Goal: Task Accomplishment & Management: Use online tool/utility

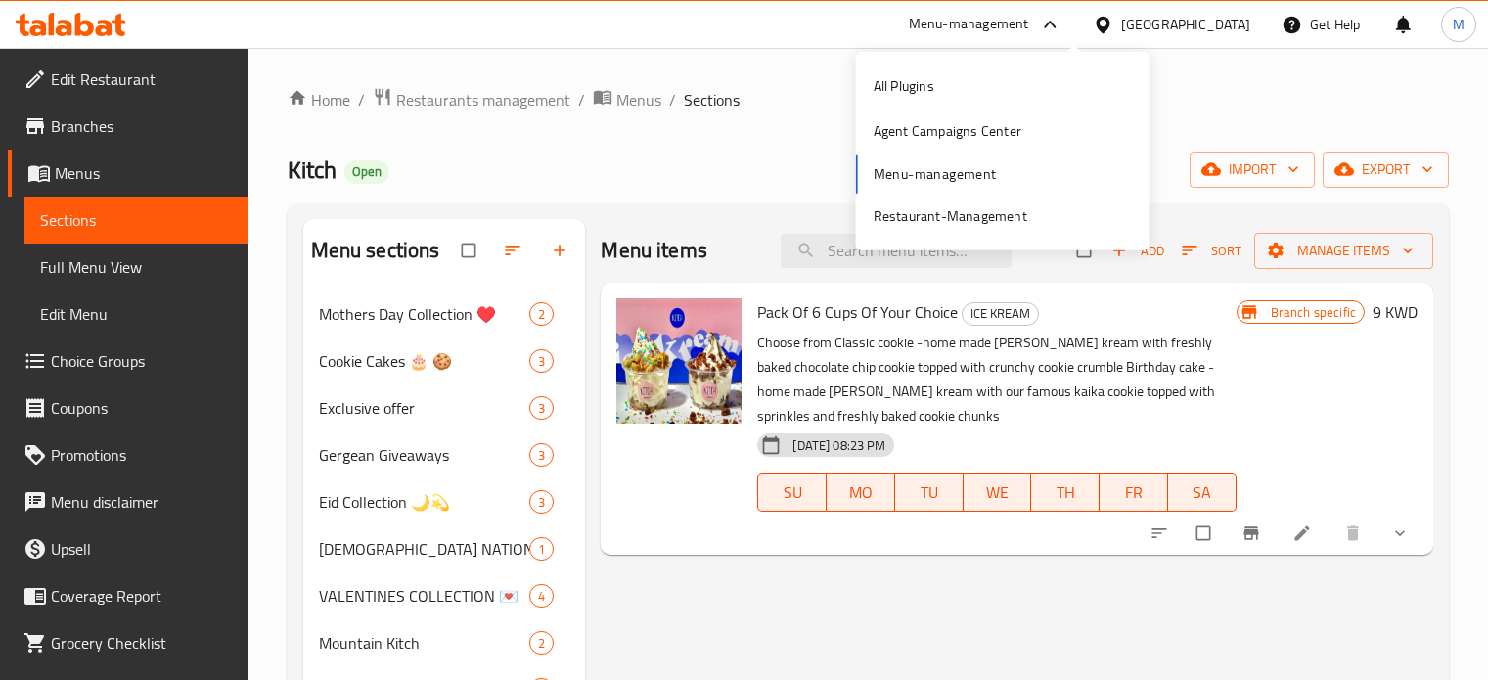
click at [929, 173] on div "All Plugins Agent Campaigns Center Menu-management Restaurant-Management" at bounding box center [1003, 151] width 294 height 175
click at [1028, 168] on div "All Plugins Agent Campaigns Center Menu-management Restaurant-Management" at bounding box center [1003, 151] width 294 height 175
click at [751, 156] on div "Kitch Open import export" at bounding box center [869, 170] width 1162 height 36
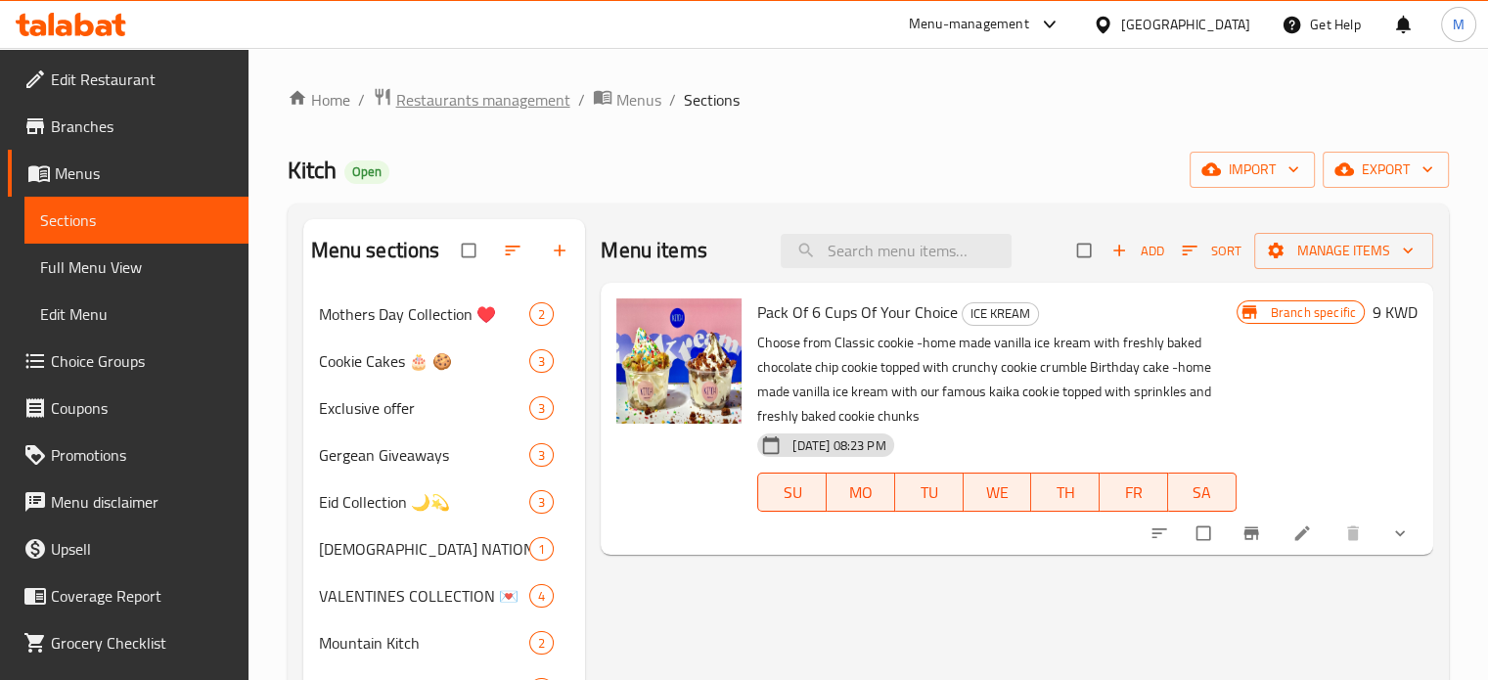
click at [498, 109] on span "Restaurants management" at bounding box center [483, 99] width 174 height 23
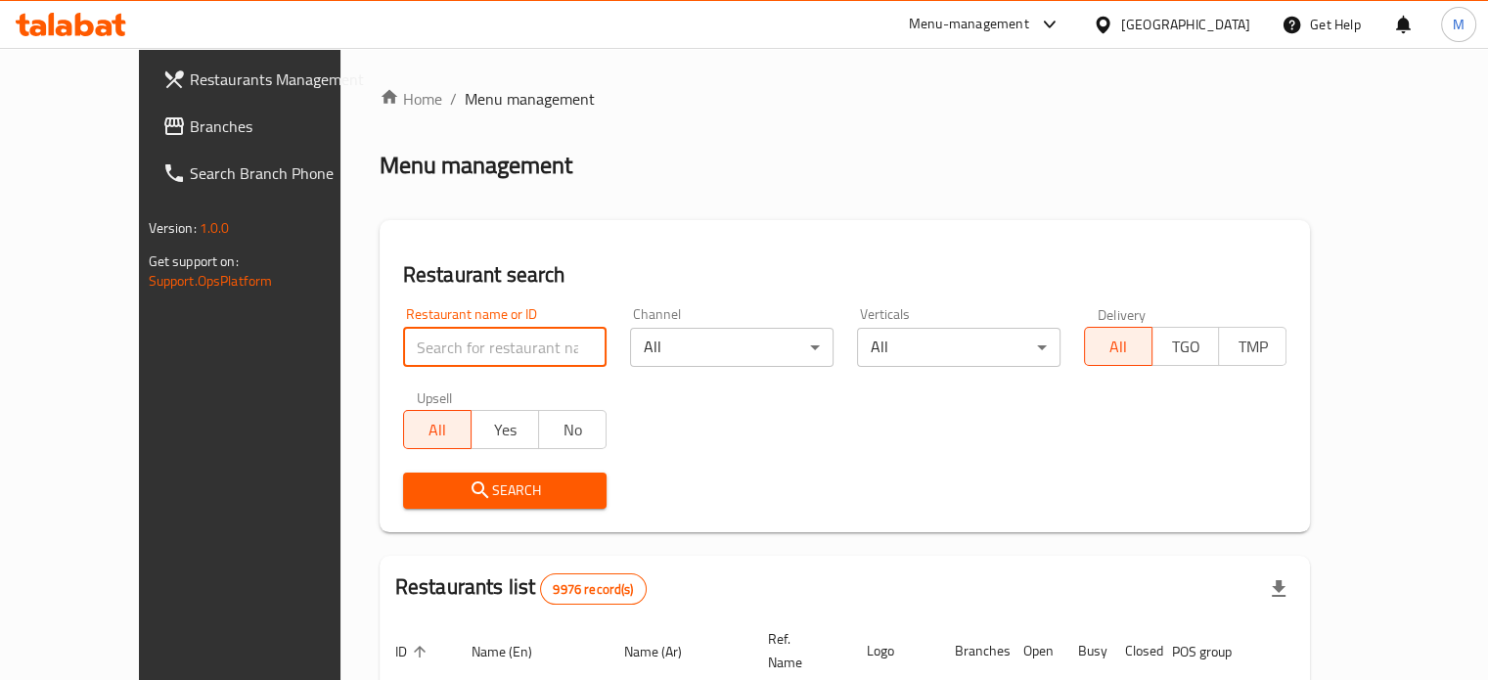
click at [436, 331] on input "search" at bounding box center [505, 347] width 204 height 39
type input "say suco"
click button "Search" at bounding box center [505, 491] width 204 height 36
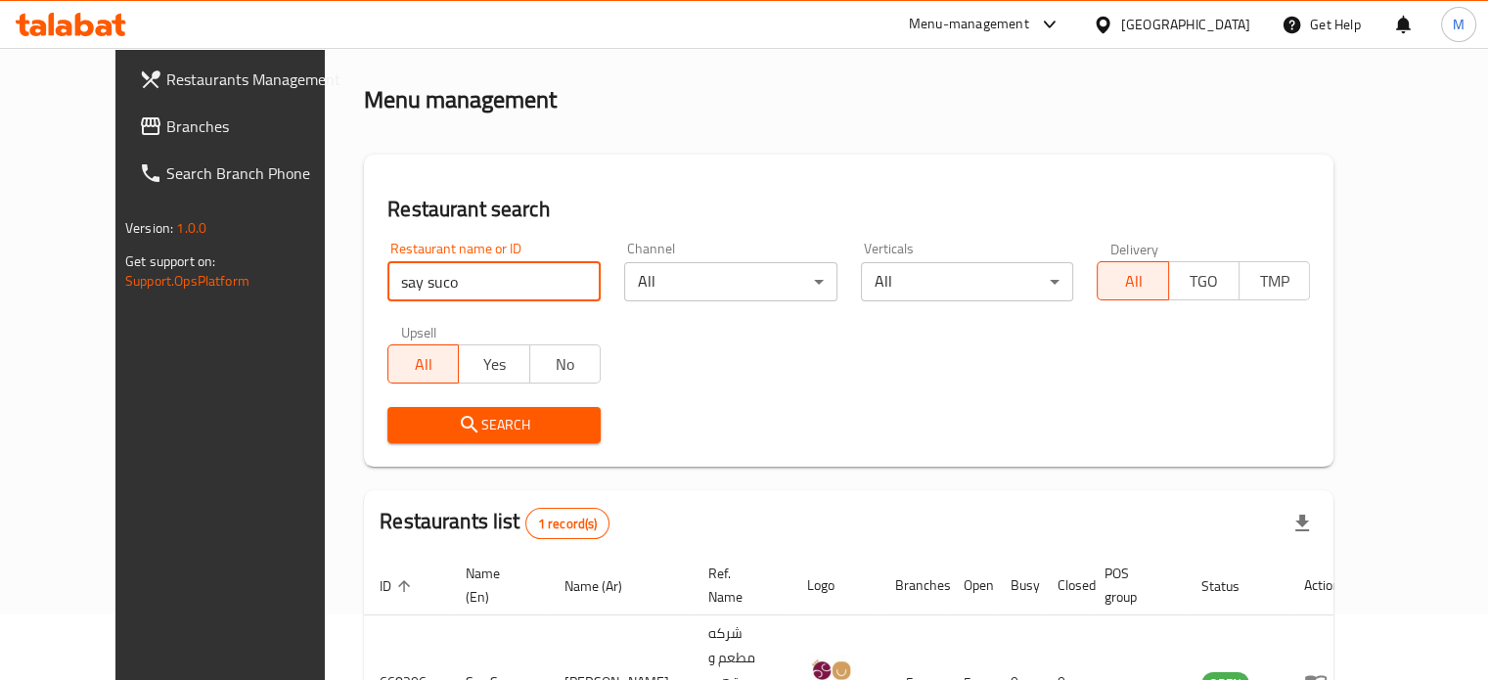
scroll to position [153, 0]
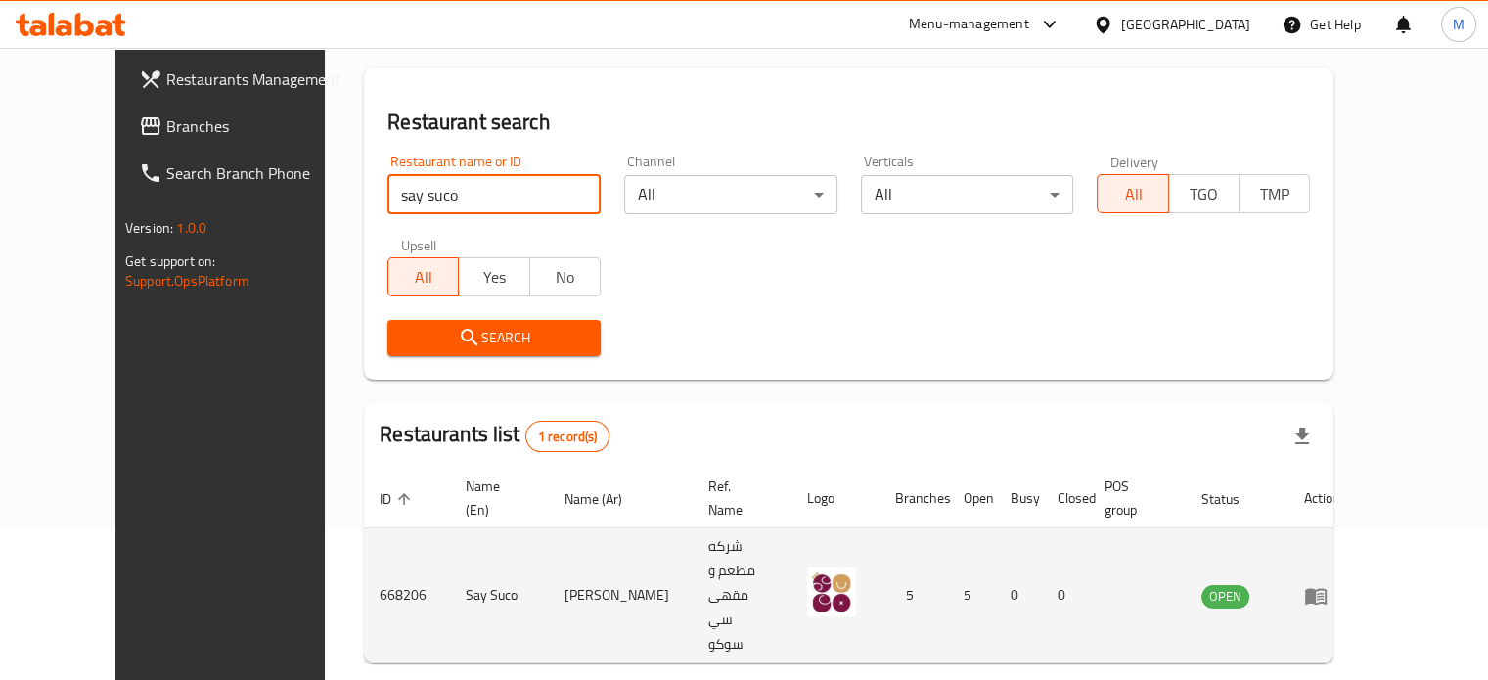
click at [1328, 584] on icon "enhanced table" at bounding box center [1315, 595] width 23 height 23
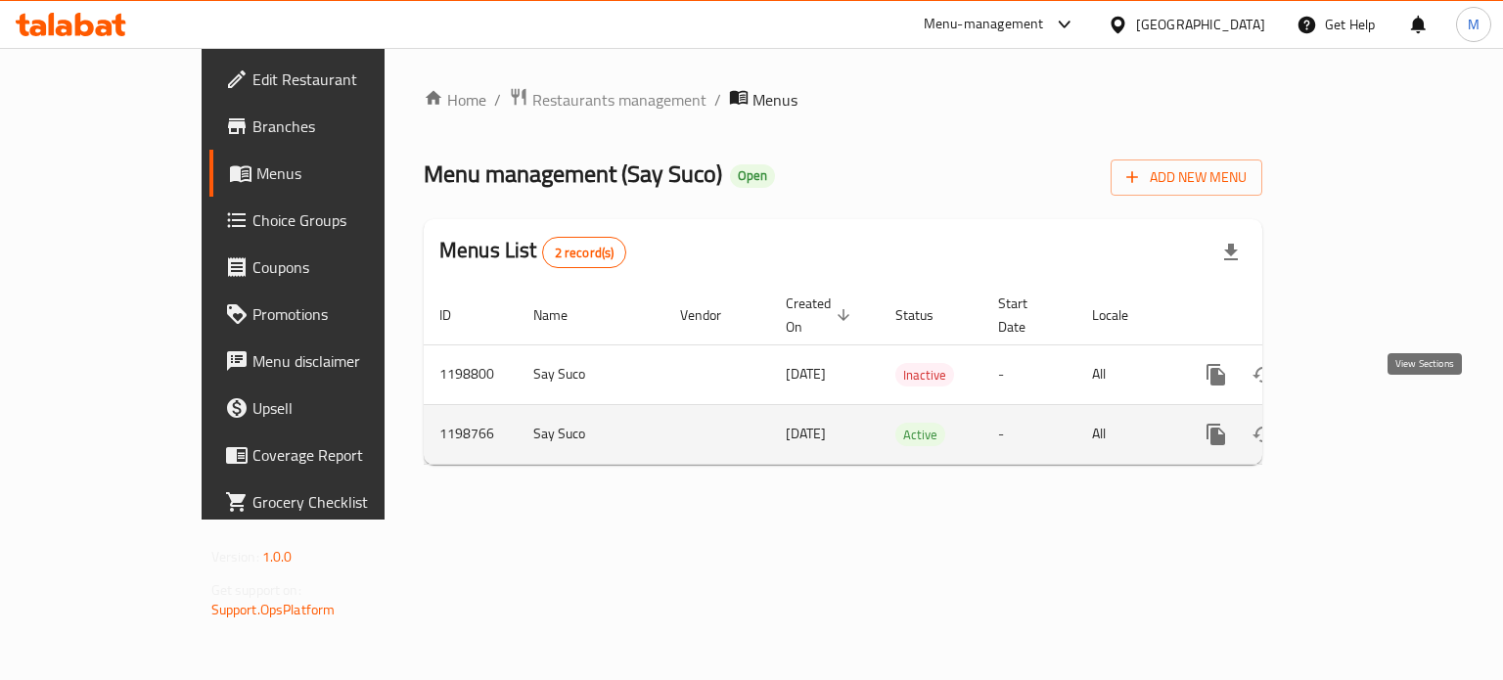
click at [1369, 423] on icon "enhanced table" at bounding box center [1357, 434] width 23 height 23
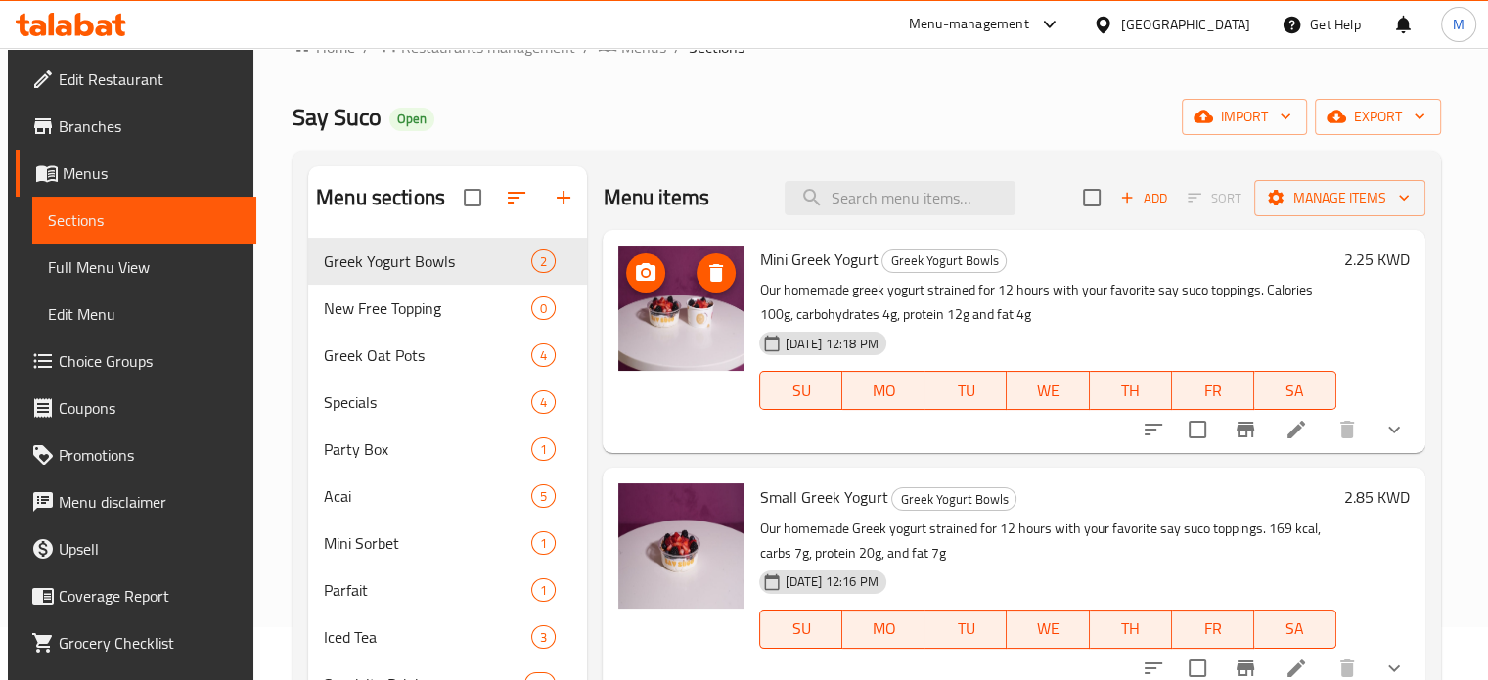
scroll to position [98, 0]
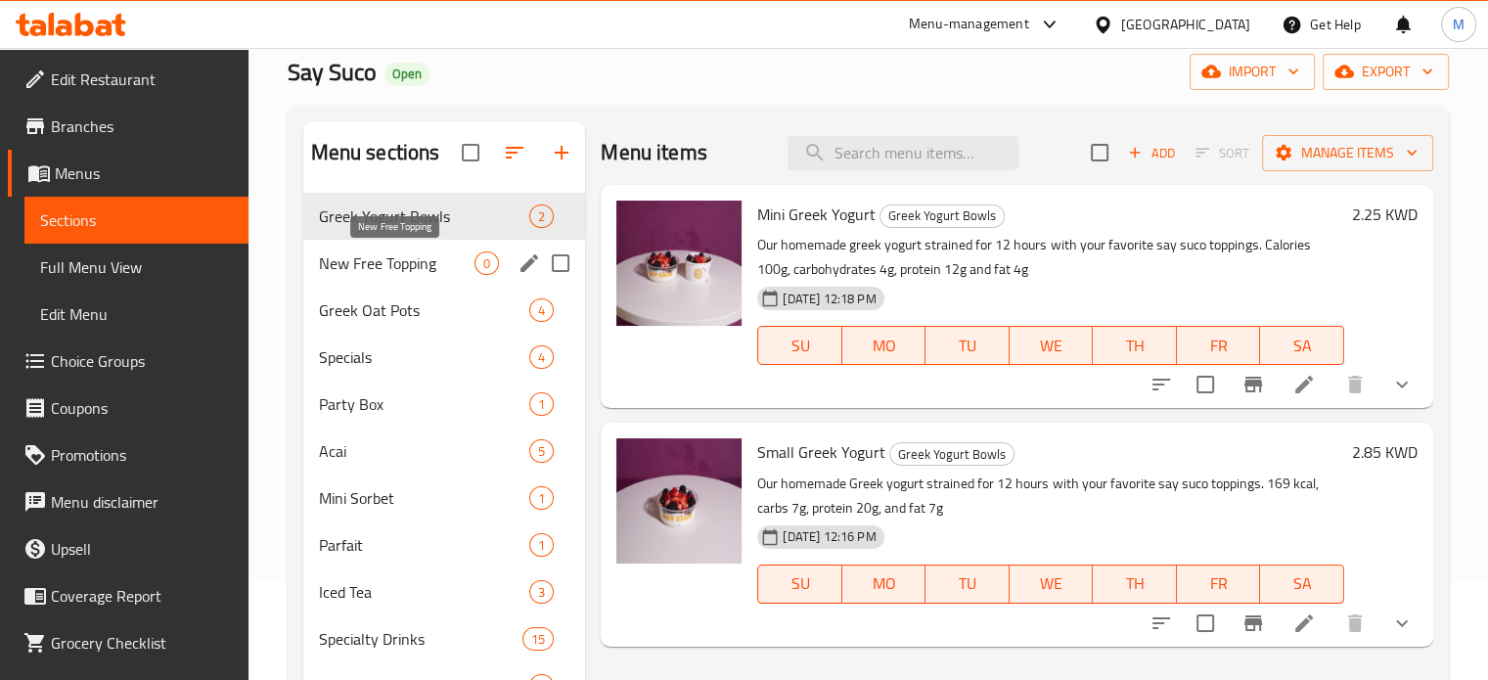
click at [436, 269] on span "New Free Topping" at bounding box center [397, 262] width 157 height 23
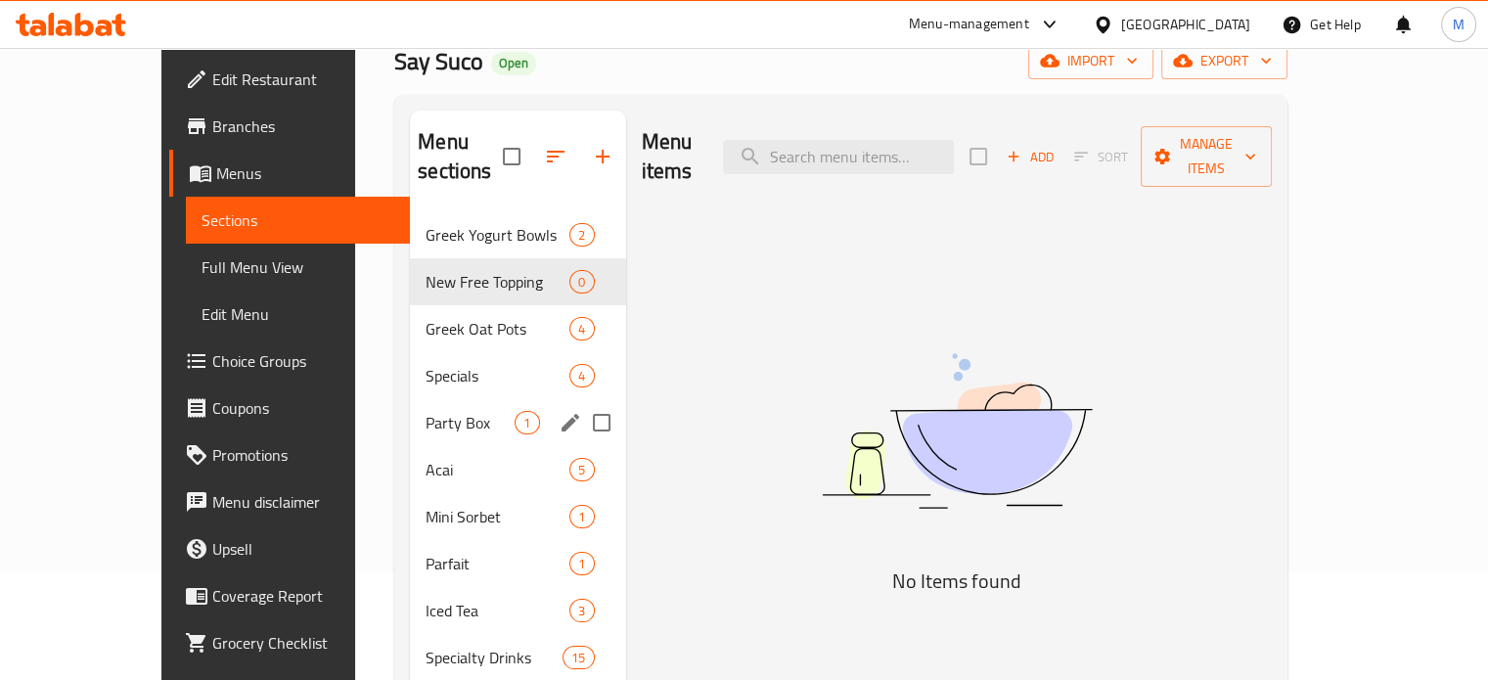
scroll to position [105, 0]
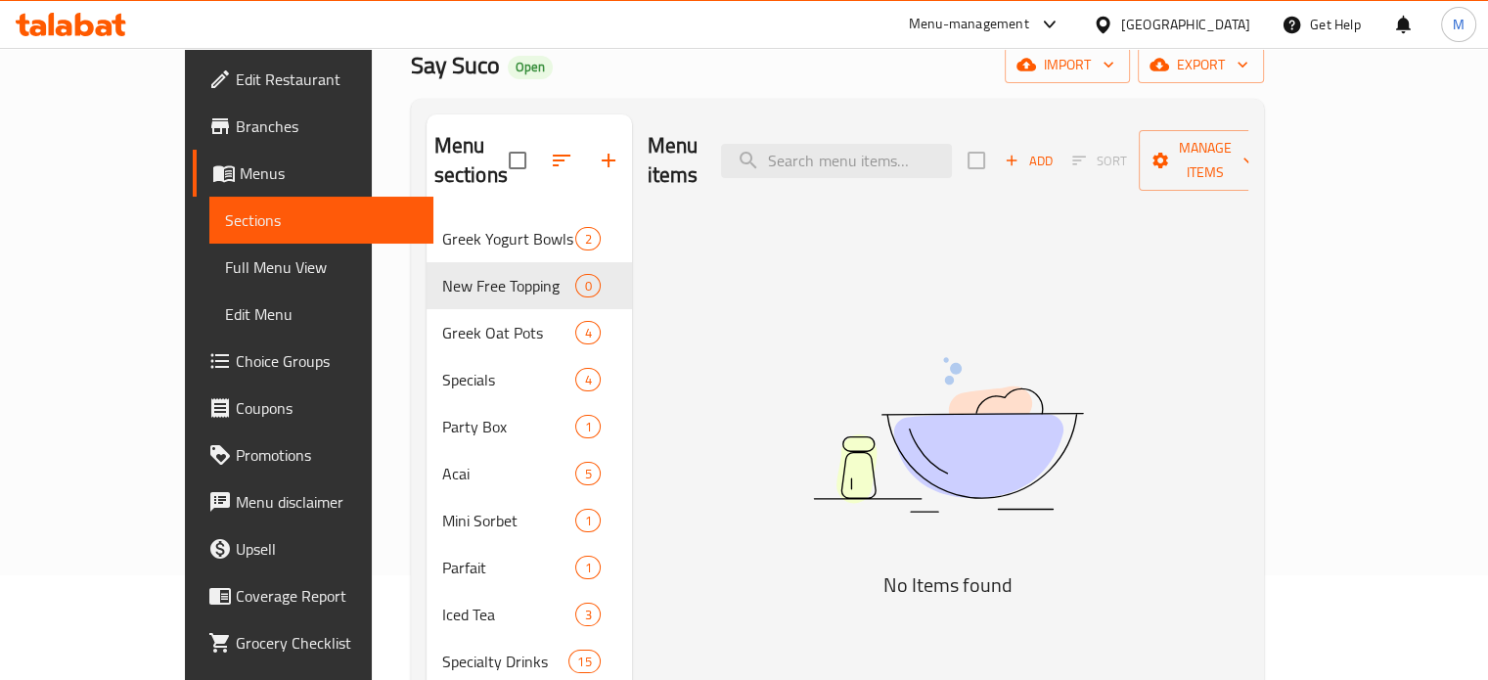
click at [236, 372] on span "Choice Groups" at bounding box center [327, 360] width 182 height 23
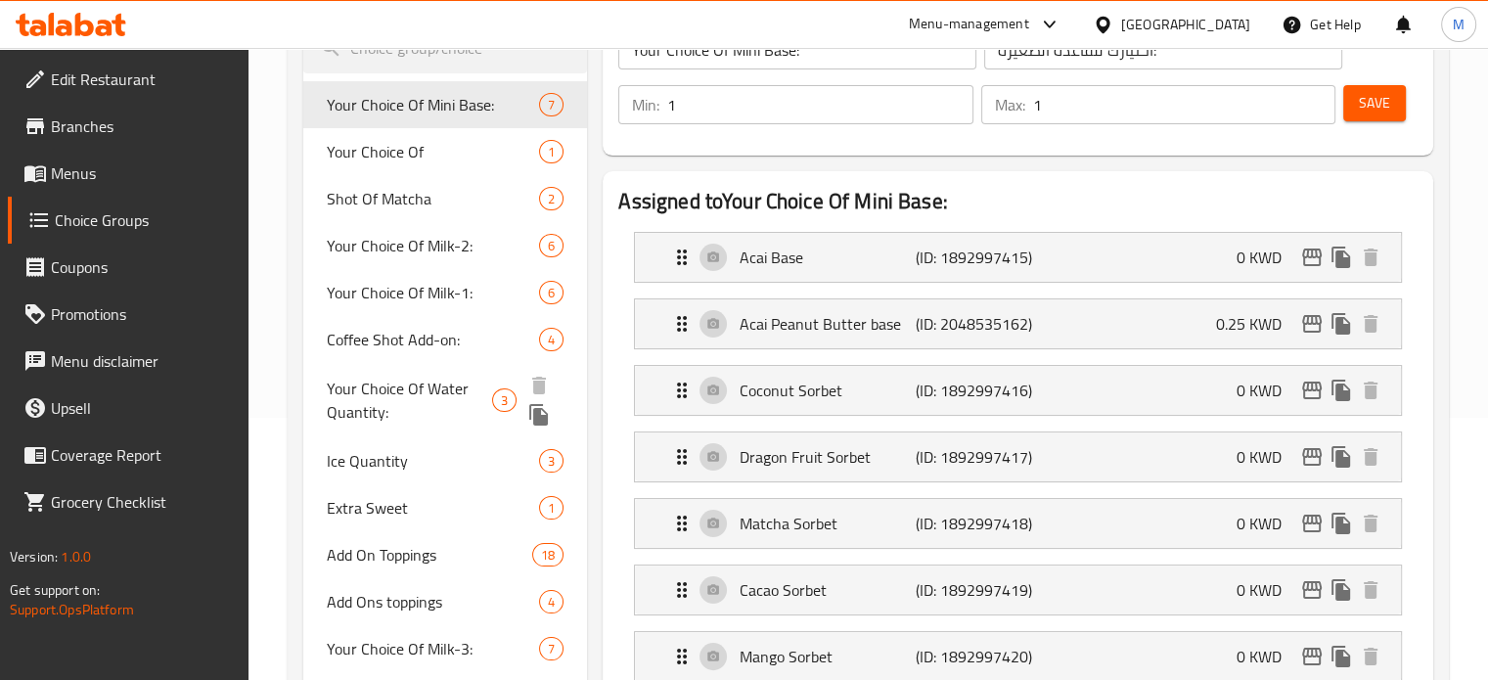
scroll to position [294, 0]
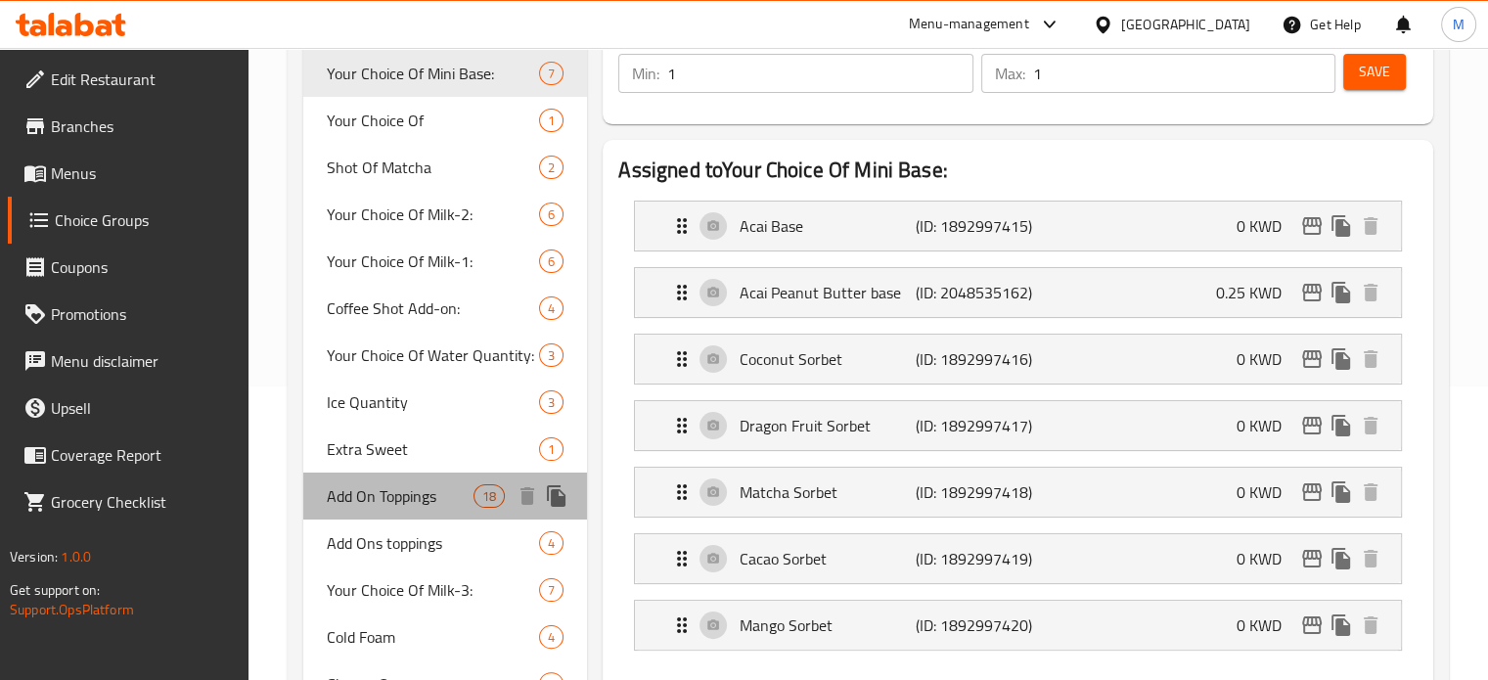
click at [417, 499] on span "Add On Toppings" at bounding box center [401, 495] width 148 height 23
type input "Add On Toppings"
type input "إضافة على الطبقة"
type input "0"
type input "10"
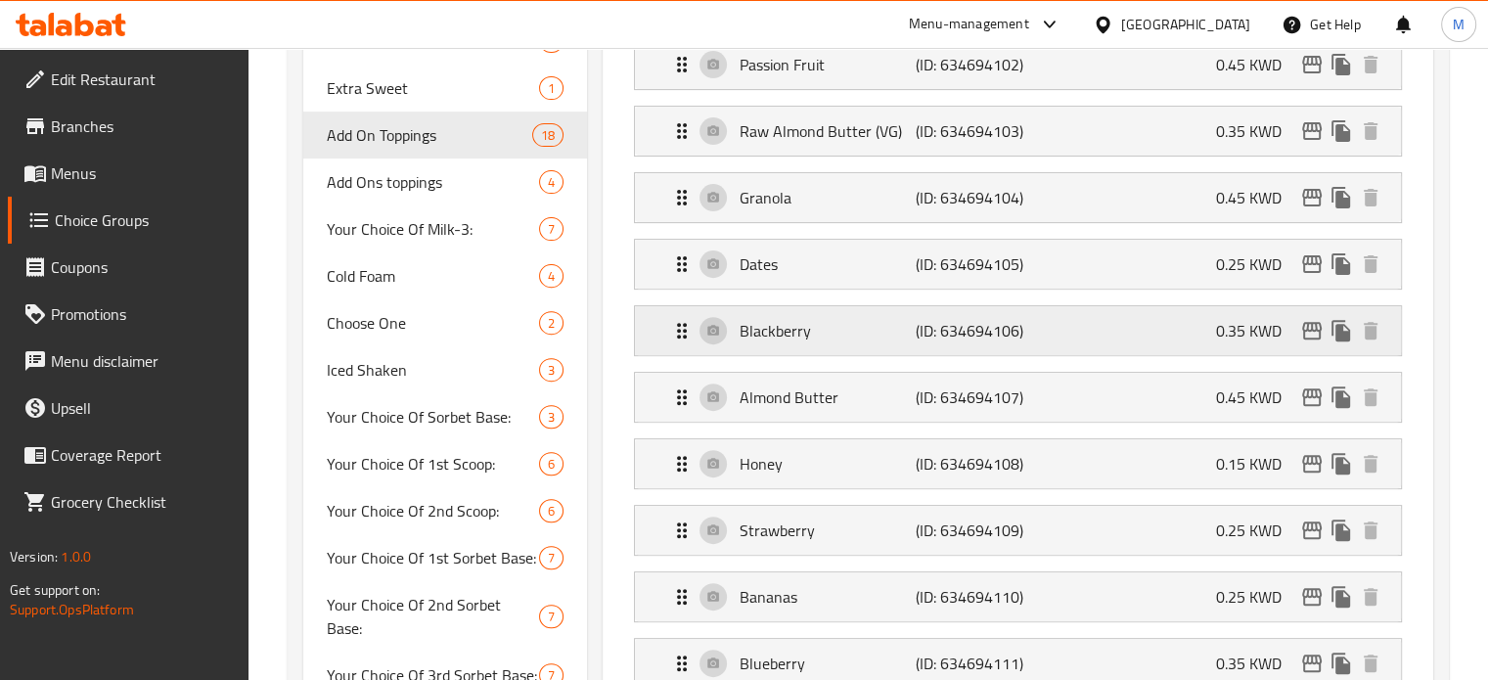
scroll to position [685, 0]
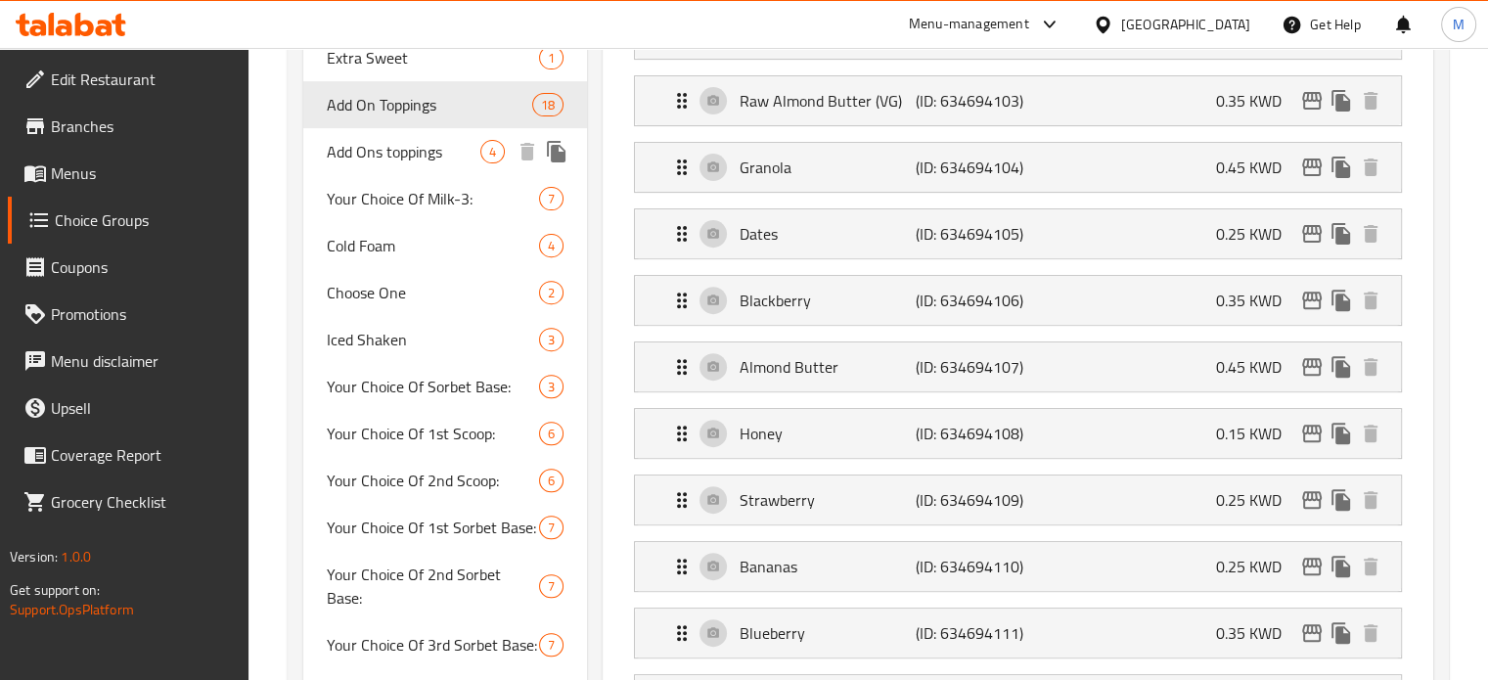
click at [425, 163] on span "Add Ons toppings" at bounding box center [404, 151] width 155 height 23
type input "Add Ons toppings"
type input "إضافات"
type input "1"
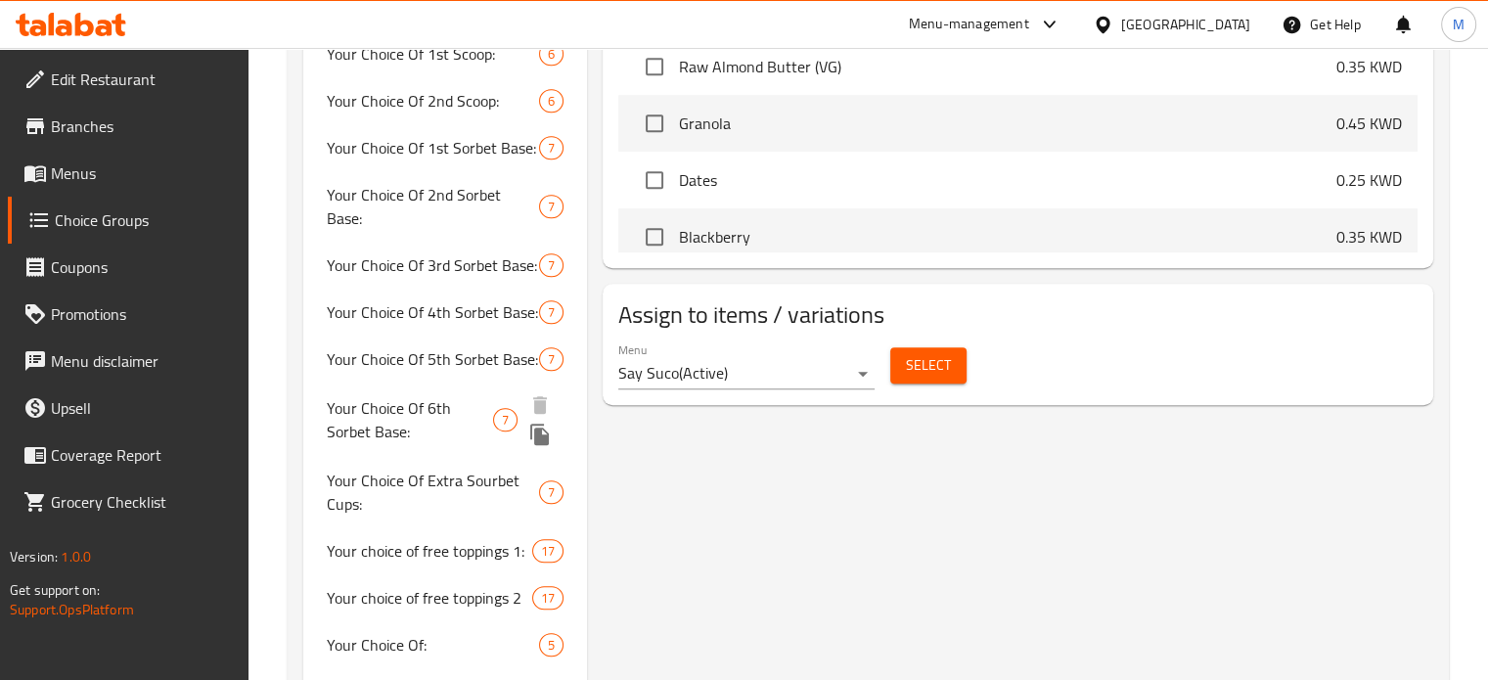
scroll to position [1076, 0]
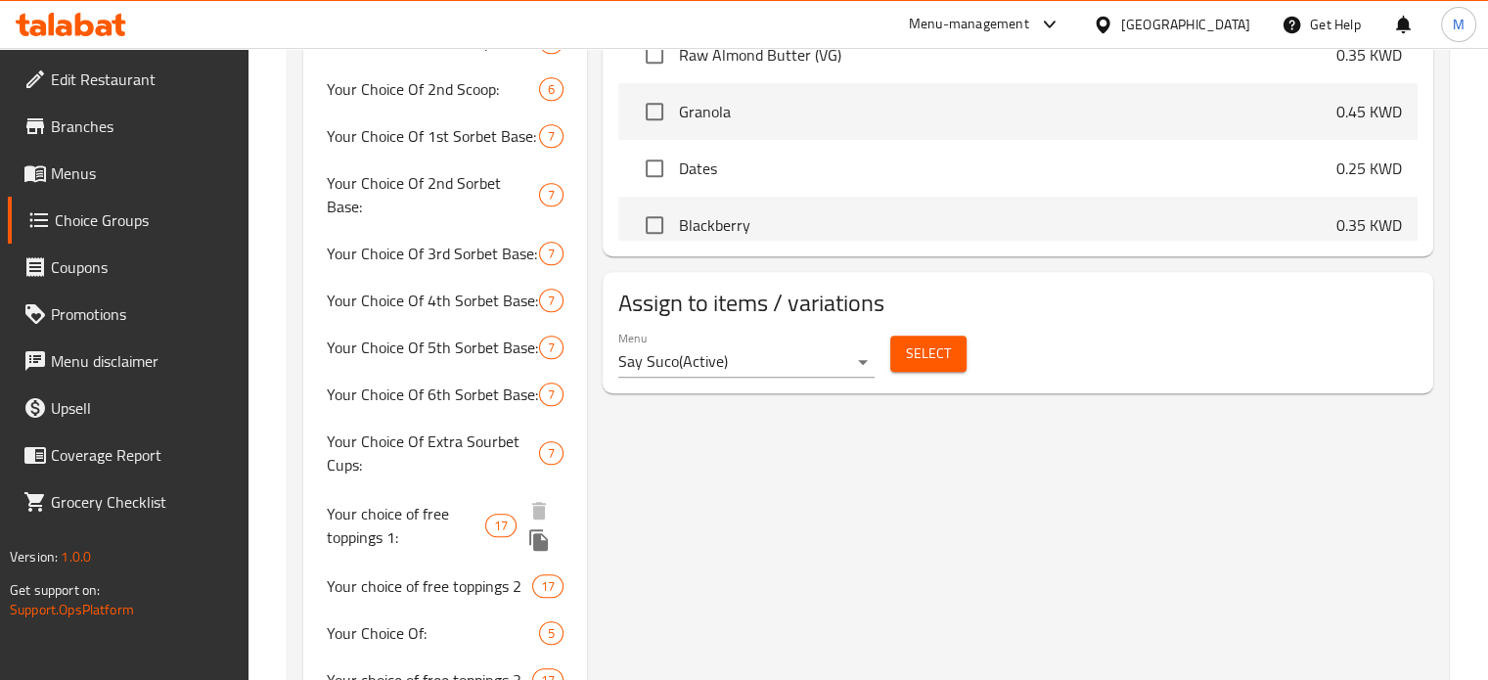
click at [423, 502] on span "Your choice of free toppings 1:" at bounding box center [406, 525] width 159 height 47
type input "Your choice of free toppings 1:"
type input "اختيارك من إضافات مجانية 1"
type input "1"
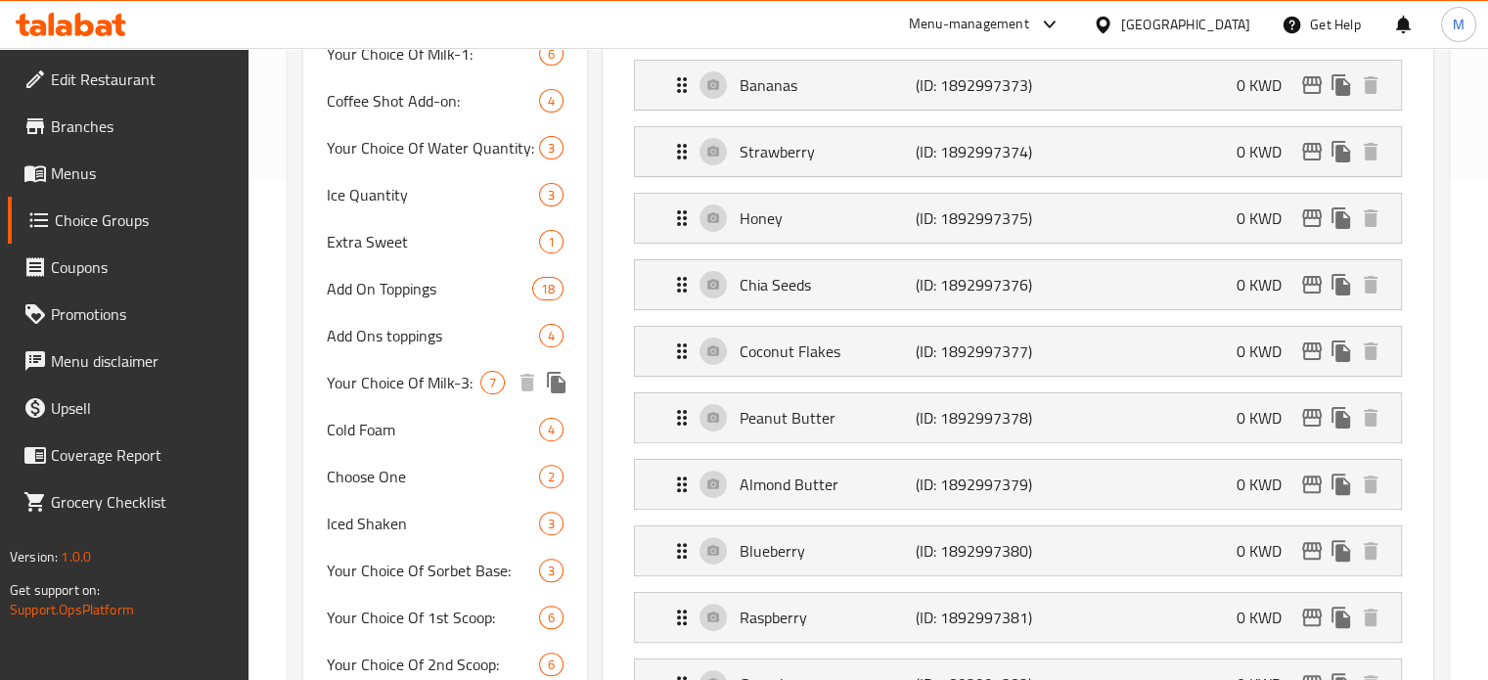
scroll to position [489, 0]
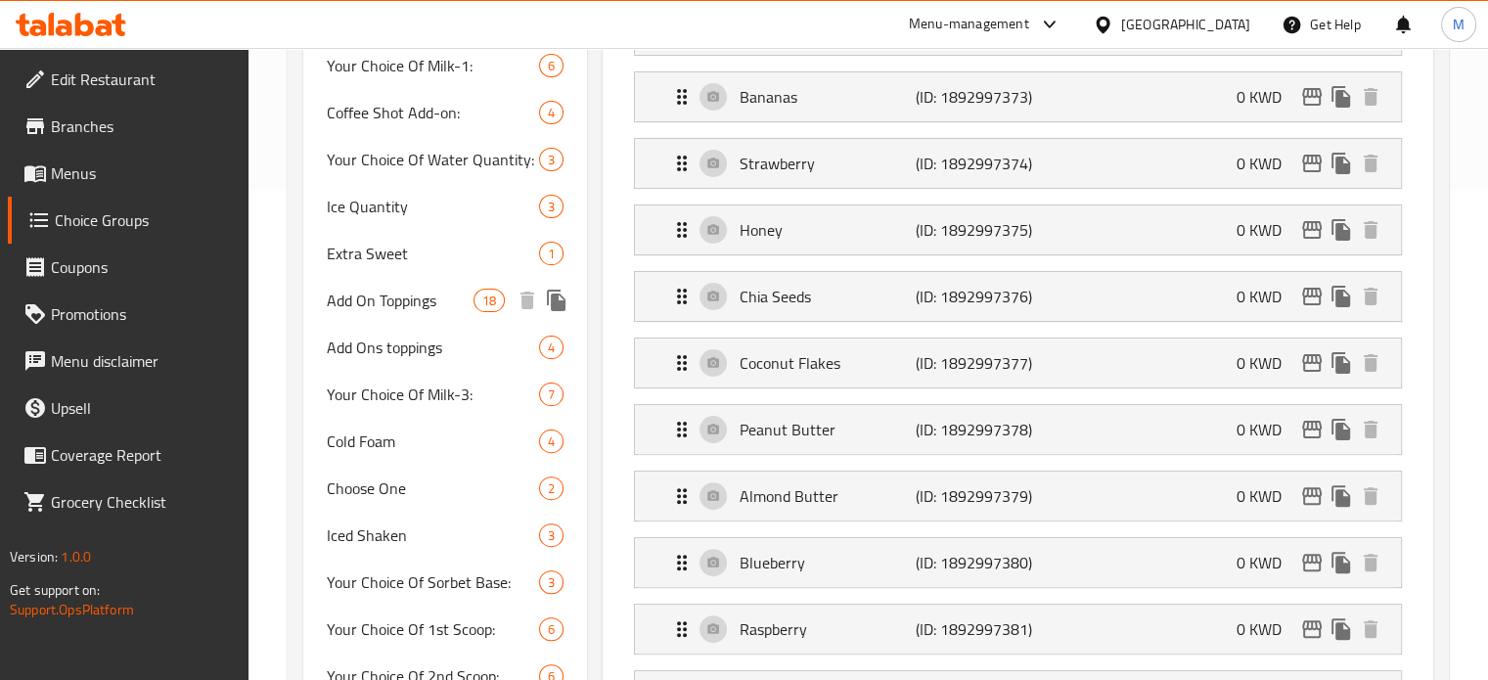
click at [379, 300] on span "Add On Toppings" at bounding box center [401, 300] width 148 height 23
type input "Add On Toppings"
type input "إضافة على الطبقة"
type input "0"
type input "10"
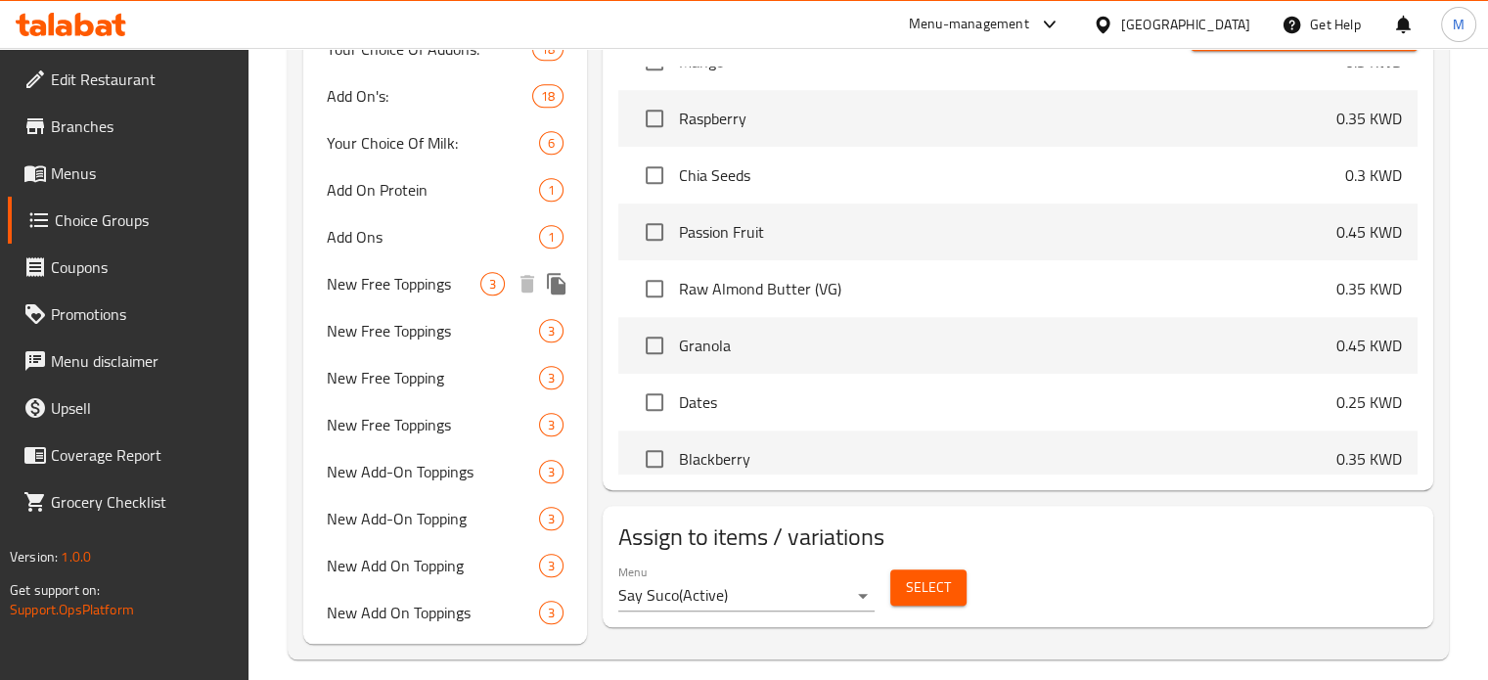
scroll to position [1777, 0]
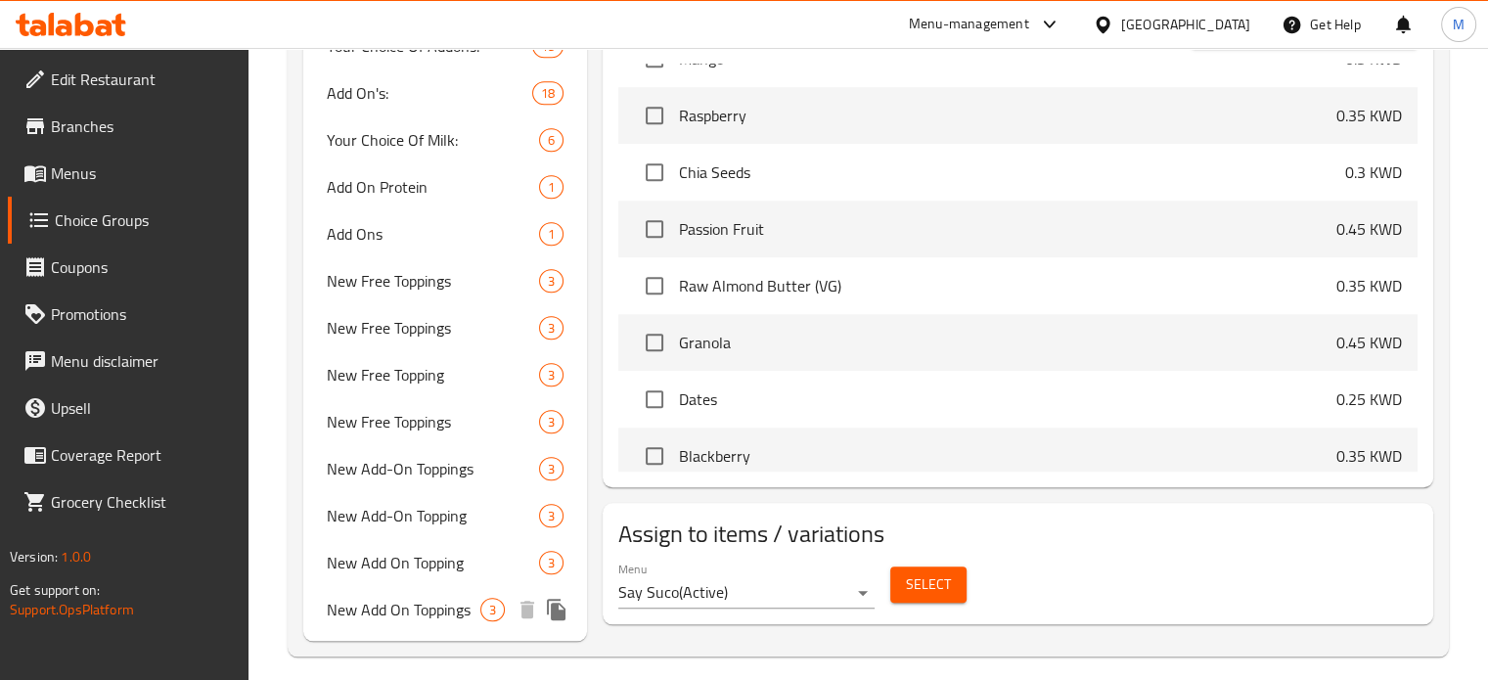
click at [374, 598] on span "New Add On Toppings" at bounding box center [404, 609] width 155 height 23
type input "New Add On Toppings"
type input "إضافات جديدة"
type input "3"
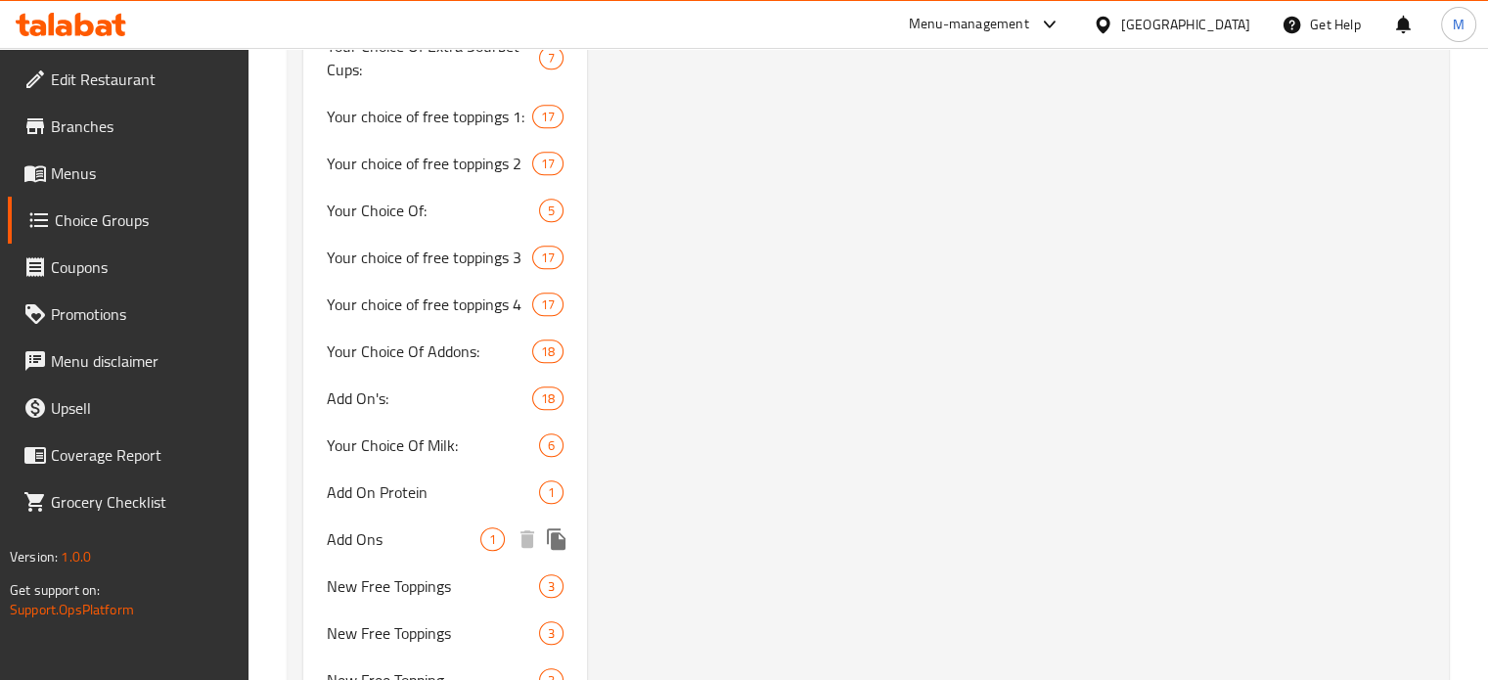
scroll to position [1769, 0]
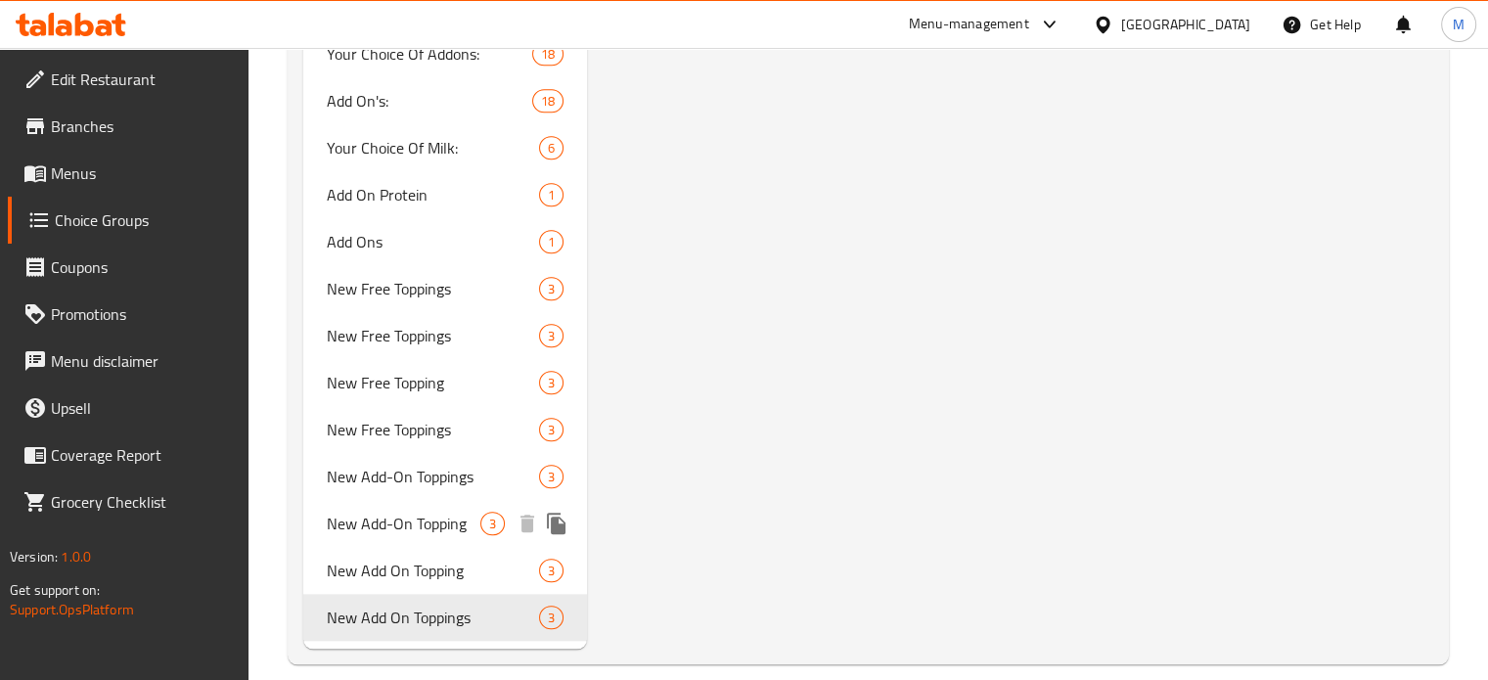
click at [389, 512] on span "New Add-On Topping" at bounding box center [404, 523] width 155 height 23
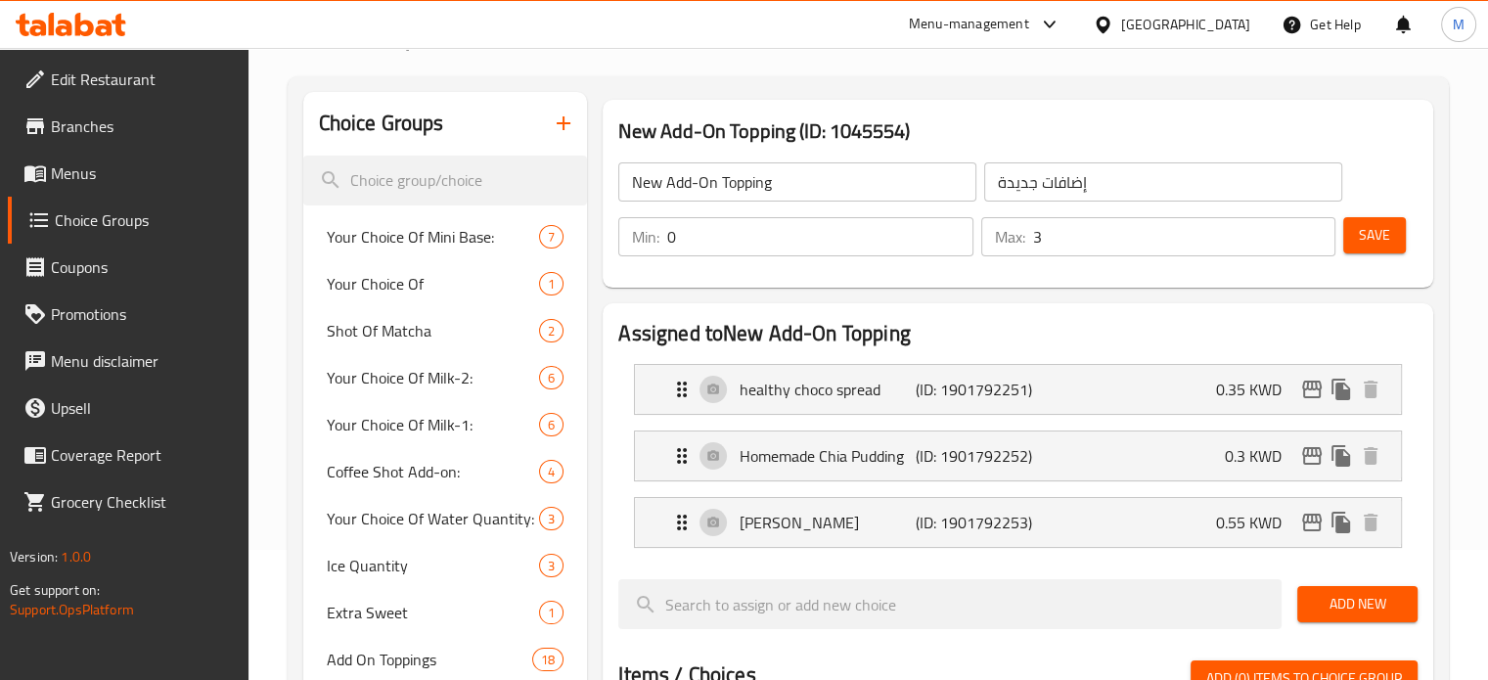
scroll to position [145, 0]
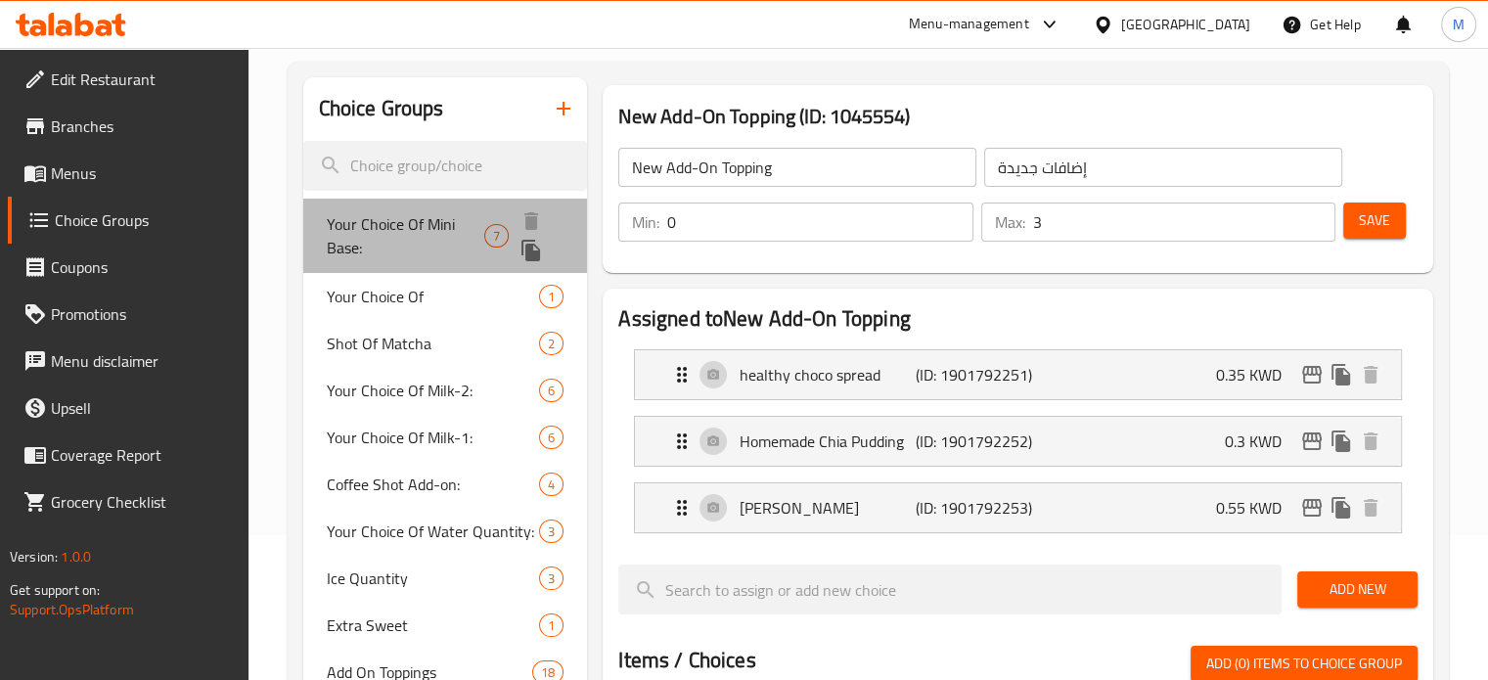
click at [381, 228] on span "Your Choice Of Mini Base:" at bounding box center [406, 235] width 158 height 47
type input "Your Choice Of Mini Base:"
type input "اختيارك للقاعدة الصغيرة:"
type input "1"
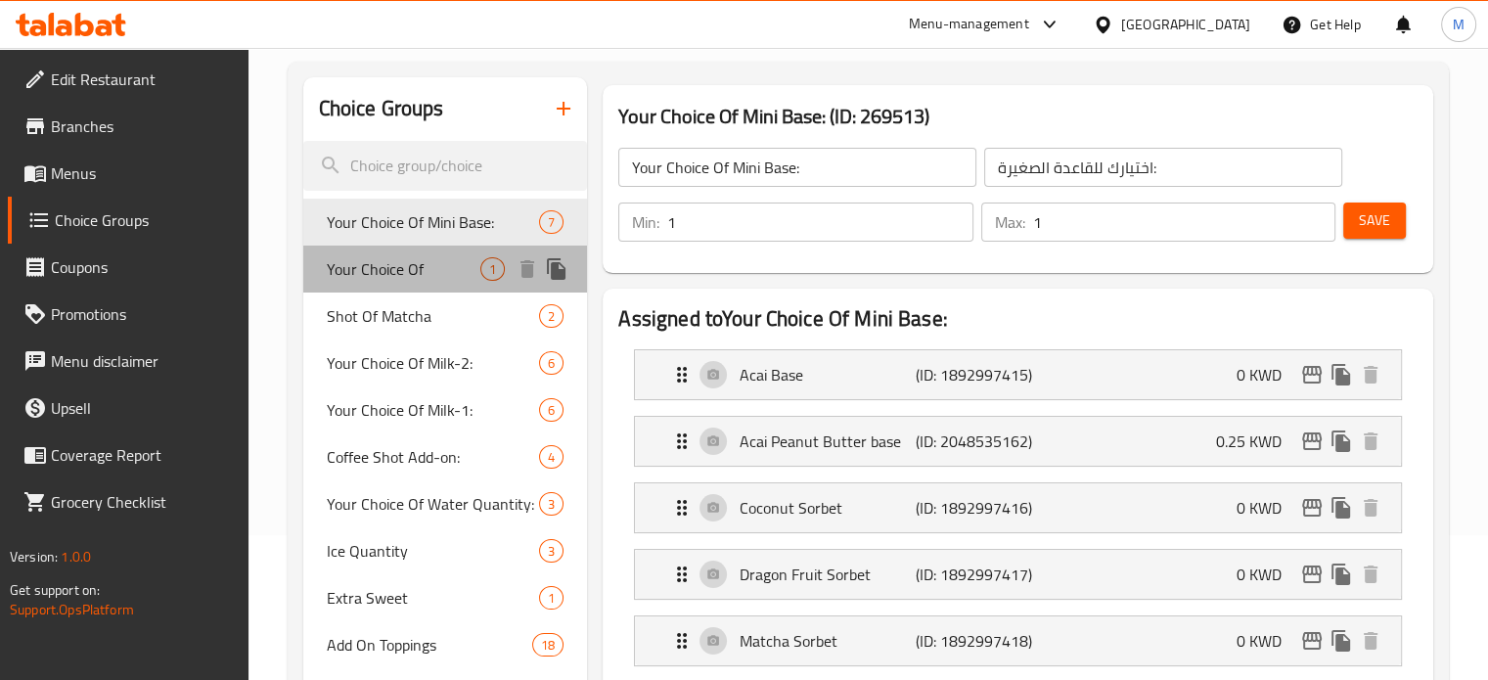
click at [360, 280] on span "Your Choice Of" at bounding box center [404, 268] width 155 height 23
type input "Your Choice Of"
type input "إختيارك من"
type input "0"
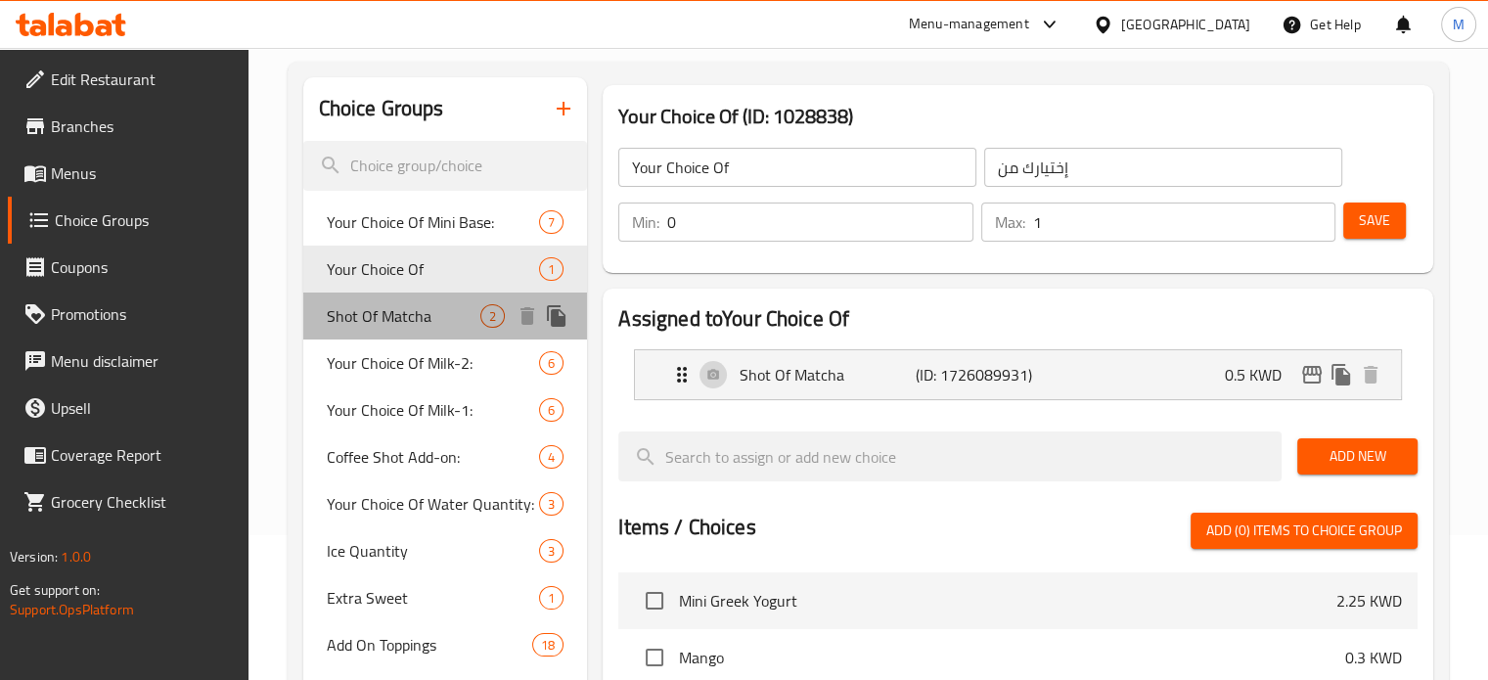
click at [385, 328] on span "Shot Of Matcha" at bounding box center [404, 315] width 155 height 23
type input "Shot Of Matcha"
type input "جرعة من ماتشا"
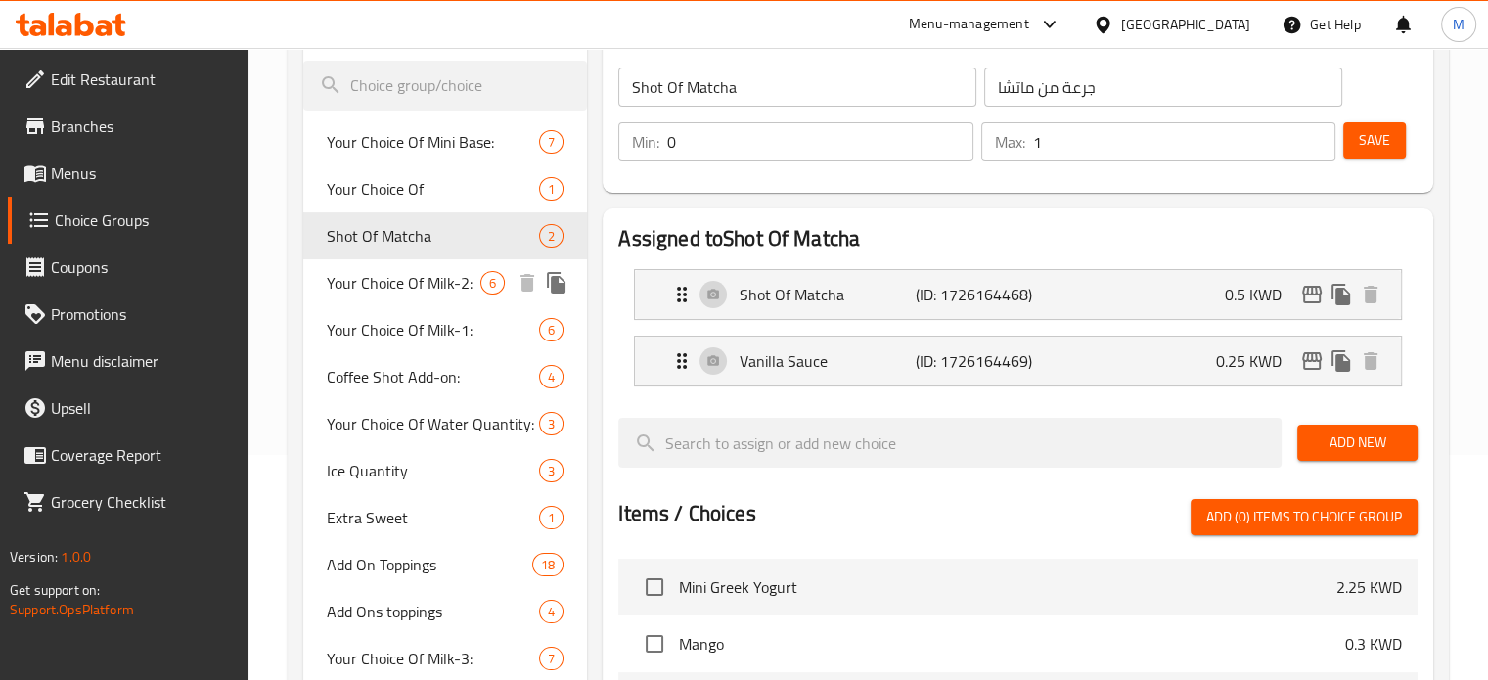
scroll to position [341, 0]
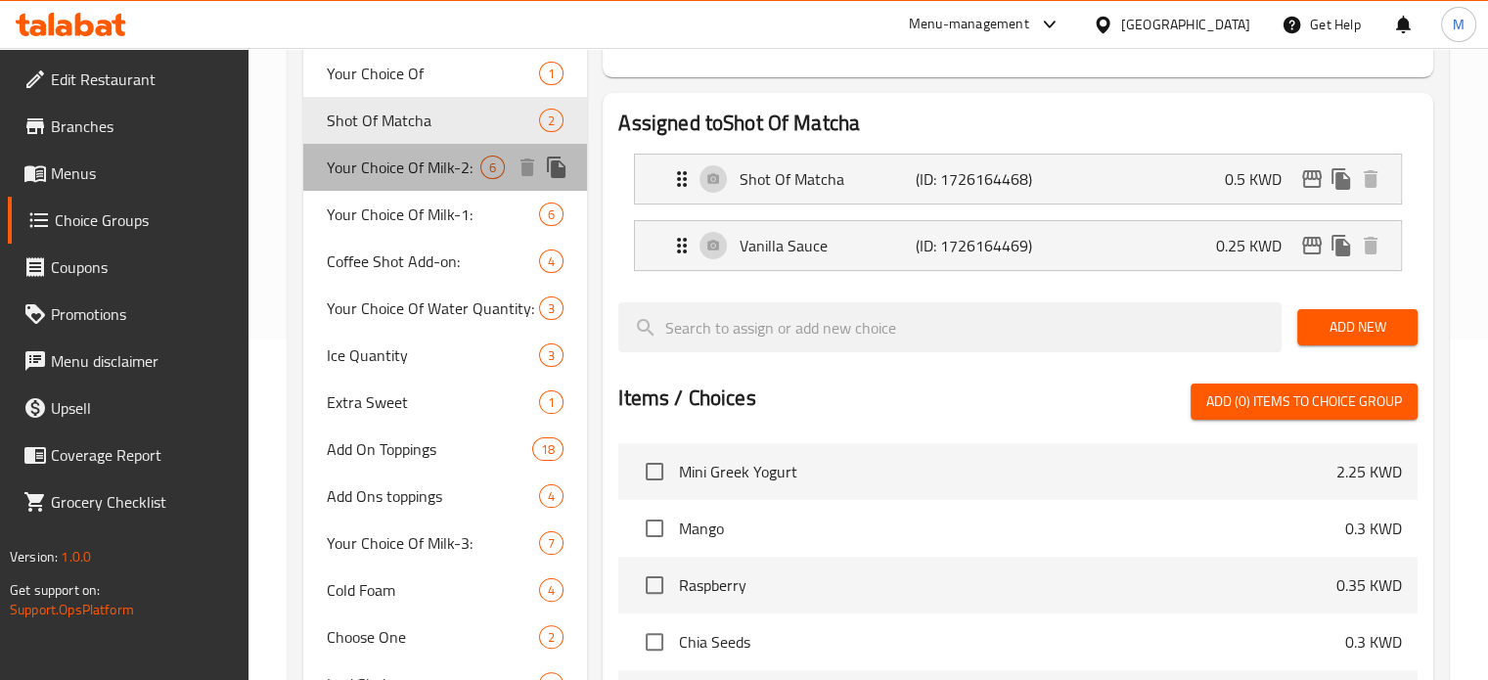
click at [393, 185] on div "Your Choice Of Milk-2: 6" at bounding box center [445, 167] width 285 height 47
type input "Your Choice Of Milk-2:"
type input "إختيارك من الحليب-2:"
type input "1"
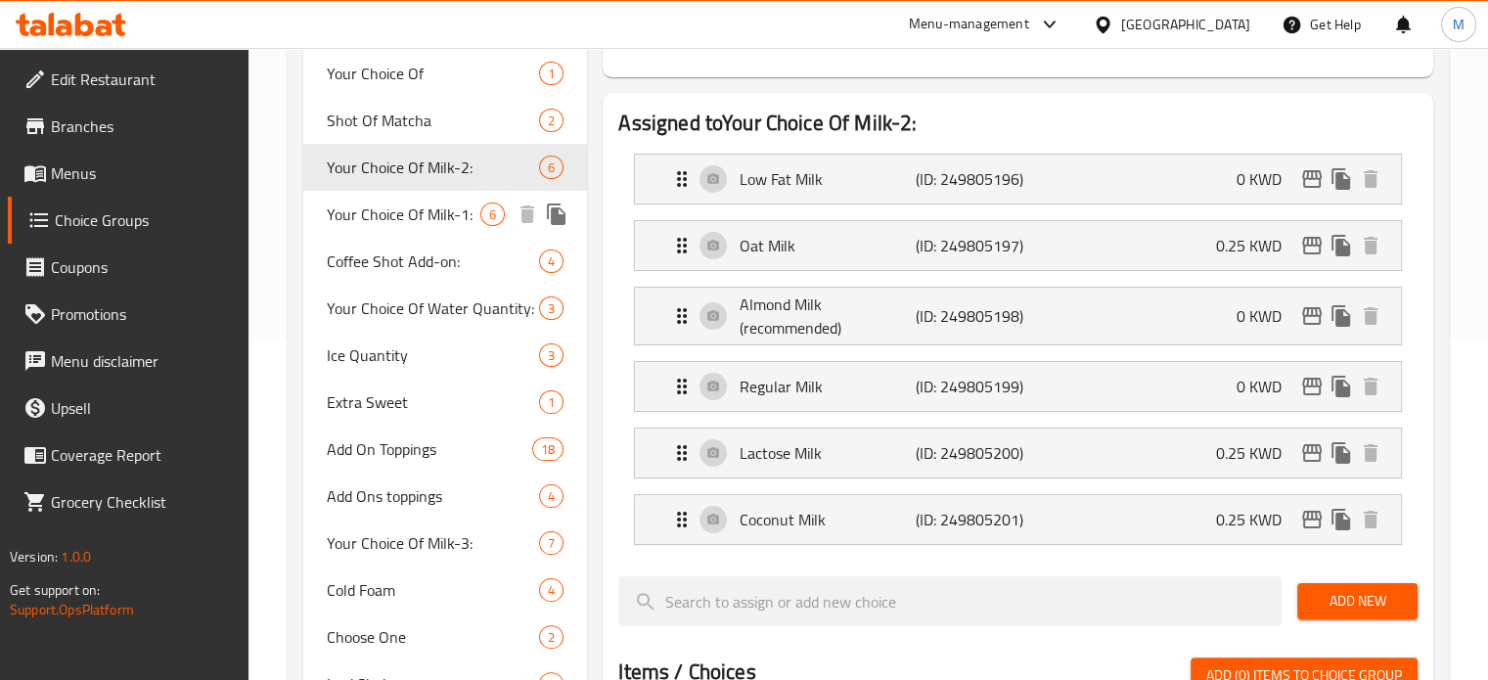
click at [385, 219] on span "Your Choice Of Milk-1:" at bounding box center [404, 214] width 155 height 23
type input "Your Choice Of Milk-1:"
type input "إختيارك من الحليب-1:"
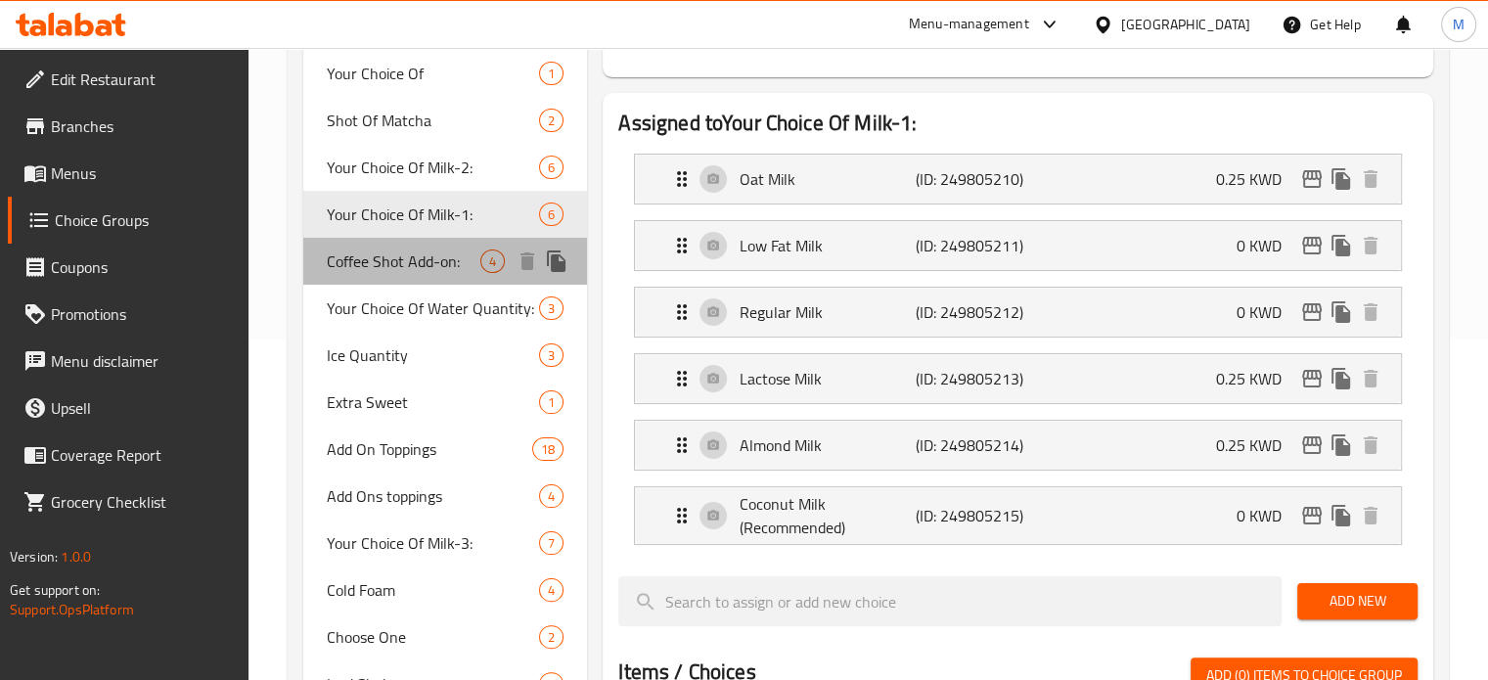
click at [385, 262] on span "Coffee Shot Add-on:" at bounding box center [404, 261] width 155 height 23
type input "Coffee Shot Add-on:"
type input "قهوة شوت اضافي"
type input "0"
